Goal: Contribute content

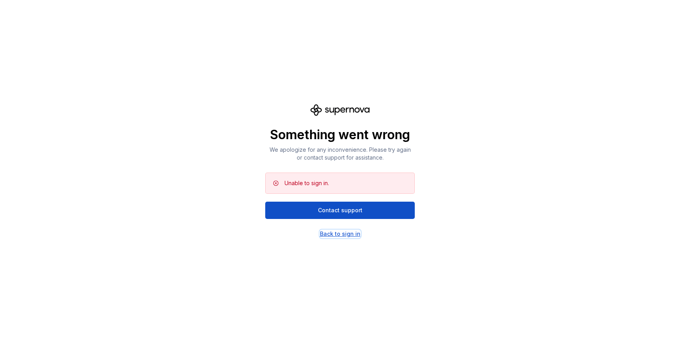
click at [342, 236] on div "Back to sign in" at bounding box center [340, 234] width 41 height 8
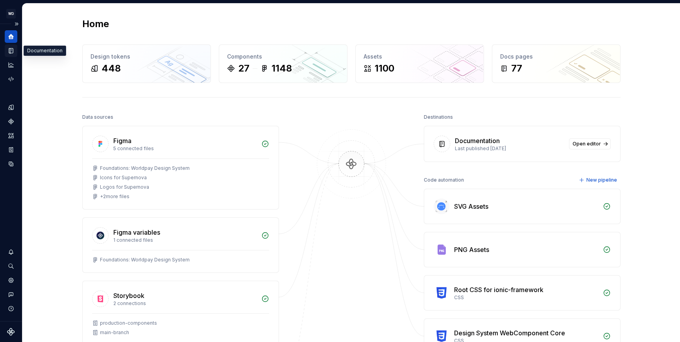
click at [9, 52] on icon "Documentation" at bounding box center [10, 50] width 7 height 7
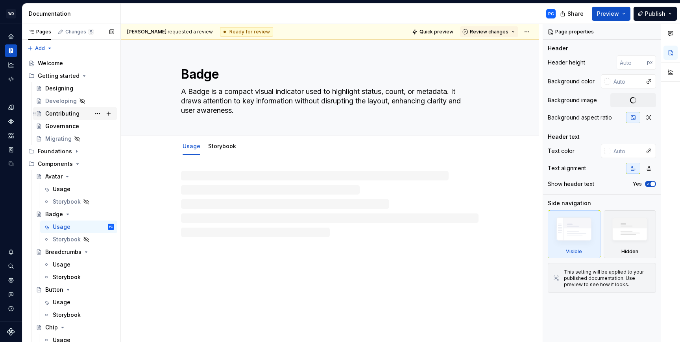
click at [68, 112] on div "Contributing" at bounding box center [62, 114] width 34 height 8
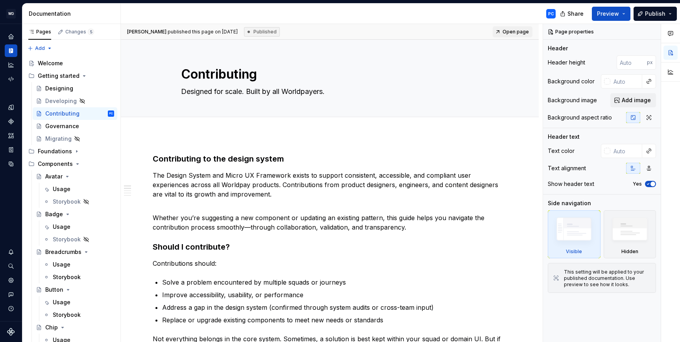
type textarea "*"
